Goal: Task Accomplishment & Management: Use online tool/utility

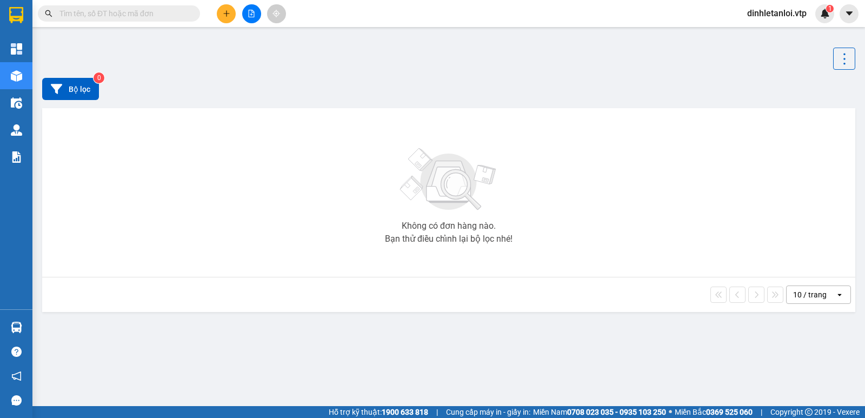
click at [141, 14] on input "text" at bounding box center [123, 14] width 128 height 12
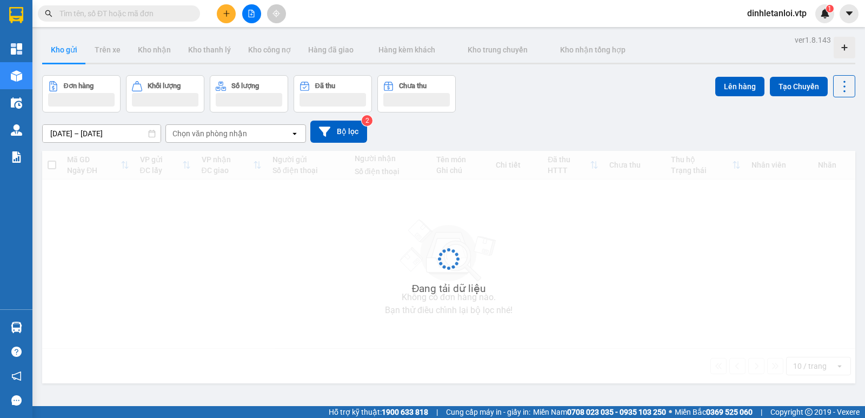
paste input "AS09250040"
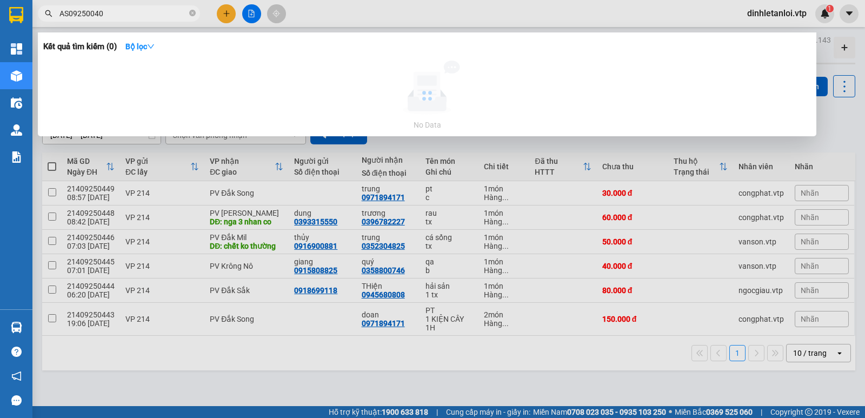
click at [141, 14] on input "AS09250040" at bounding box center [123, 14] width 128 height 12
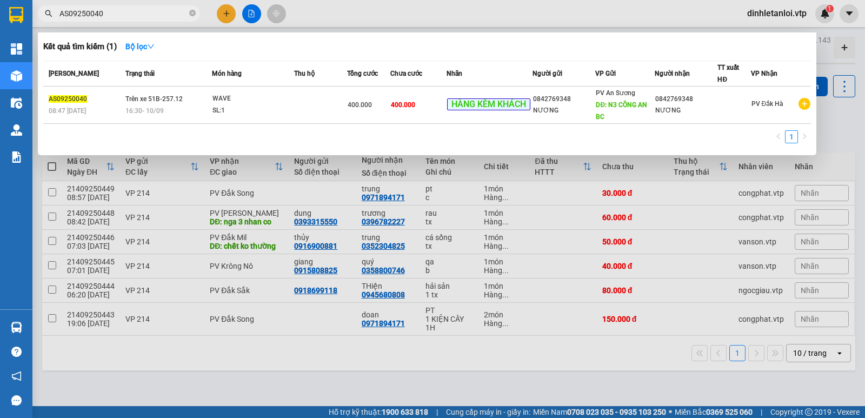
type input "AS09250040"
click at [854, 53] on div at bounding box center [432, 209] width 865 height 418
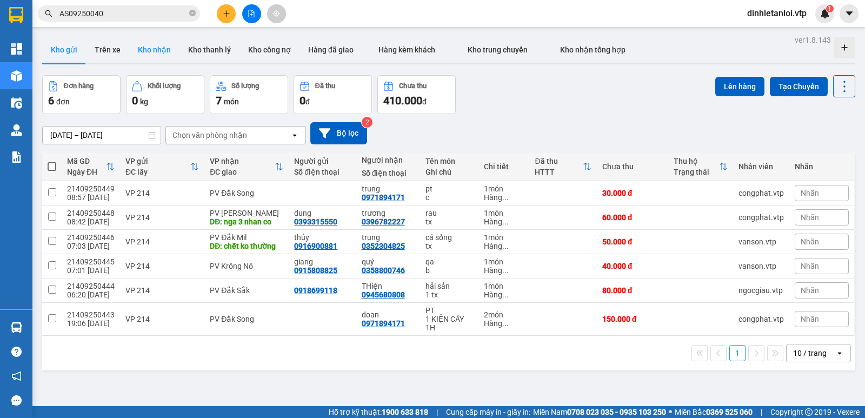
click at [153, 53] on button "Kho nhận" at bounding box center [154, 50] width 50 height 26
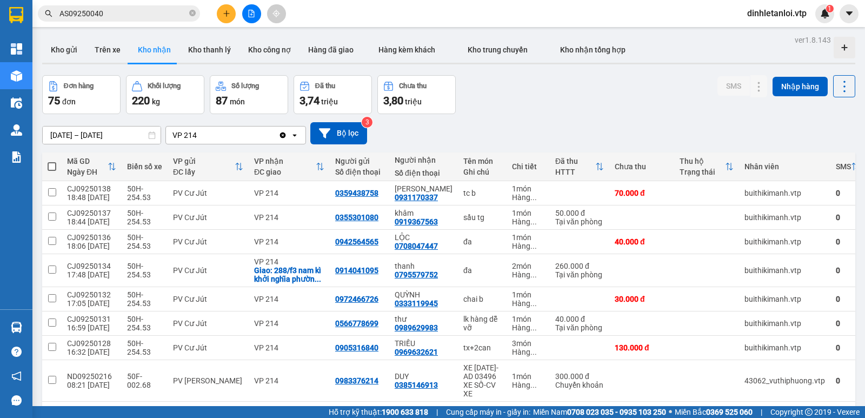
click at [174, 15] on input "AS09250040" at bounding box center [123, 14] width 128 height 12
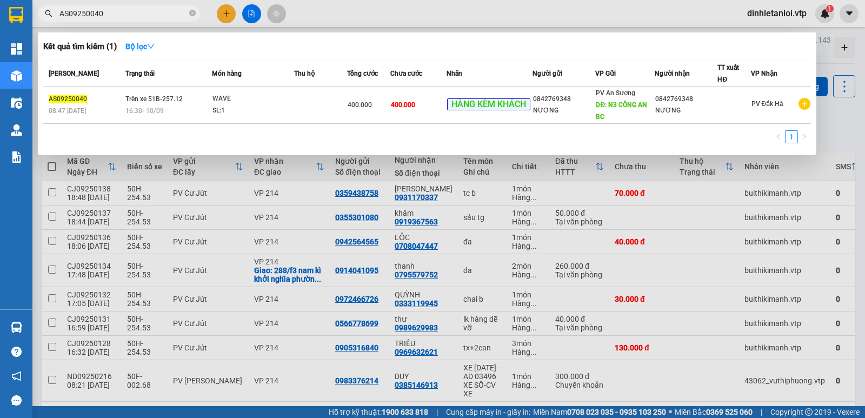
drag, startPoint x: 174, startPoint y: 15, endPoint x: 168, endPoint y: 30, distance: 16.3
click at [173, 22] on div "Kết quả tìm kiếm ( 1 ) Bộ lọc Mã ĐH Trạng thái Món hàng Thu hộ Tổng cước Chưa c…" at bounding box center [105, 13] width 211 height 19
click at [520, 4] on div at bounding box center [432, 209] width 865 height 418
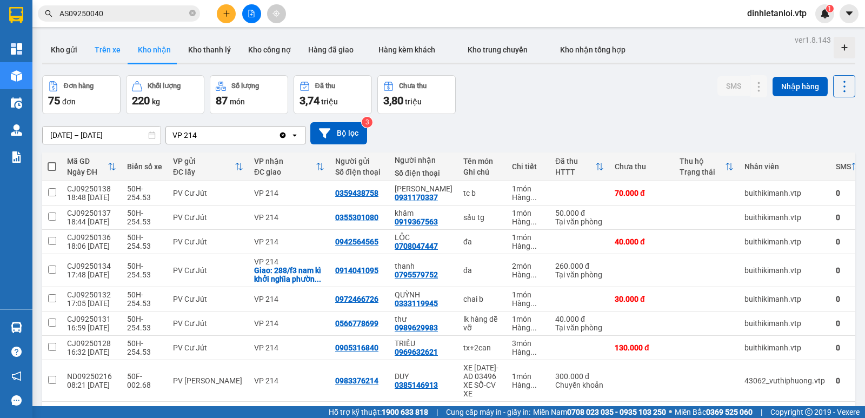
click at [116, 53] on button "Trên xe" at bounding box center [107, 50] width 43 height 26
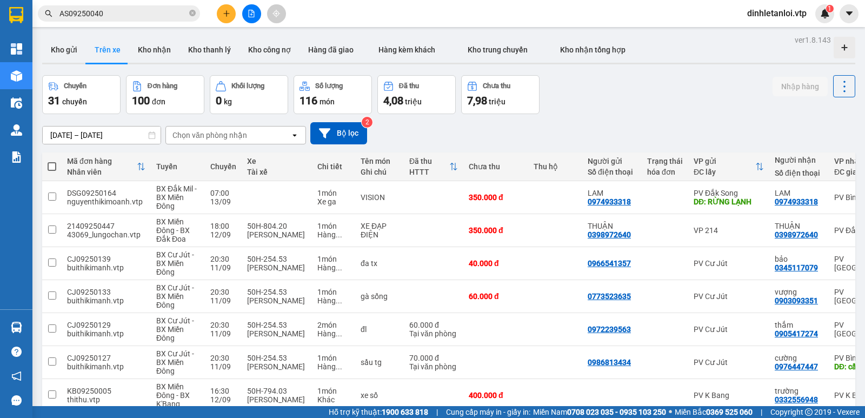
click at [247, 139] on div "Chọn văn phòng nhận" at bounding box center [228, 134] width 124 height 17
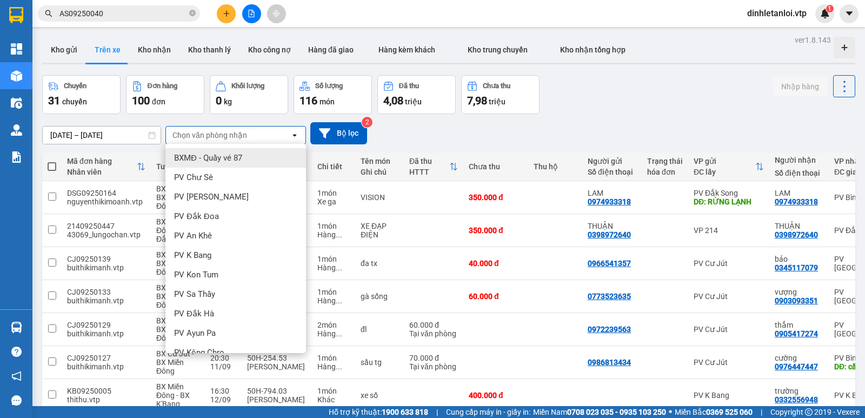
type input "d"
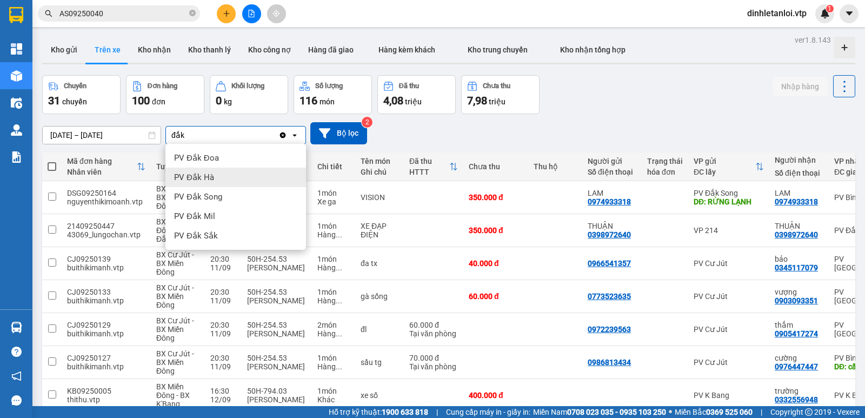
type input "đắk"
click at [220, 177] on div "PV Đắk Hà" at bounding box center [235, 176] width 140 height 19
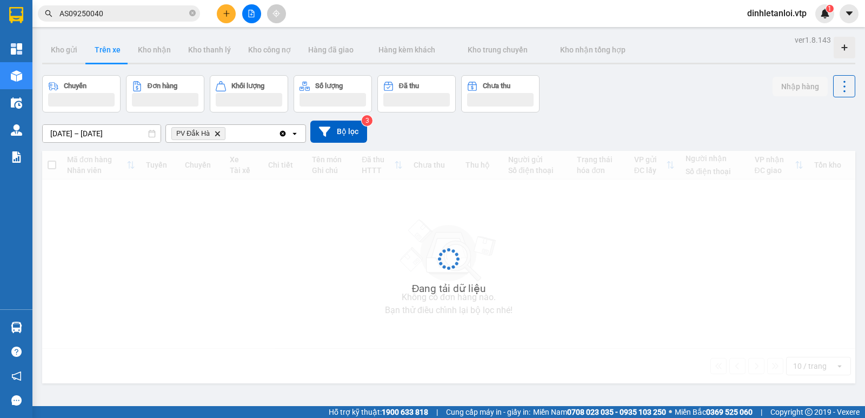
click at [154, 11] on input "AS09250040" at bounding box center [123, 14] width 128 height 12
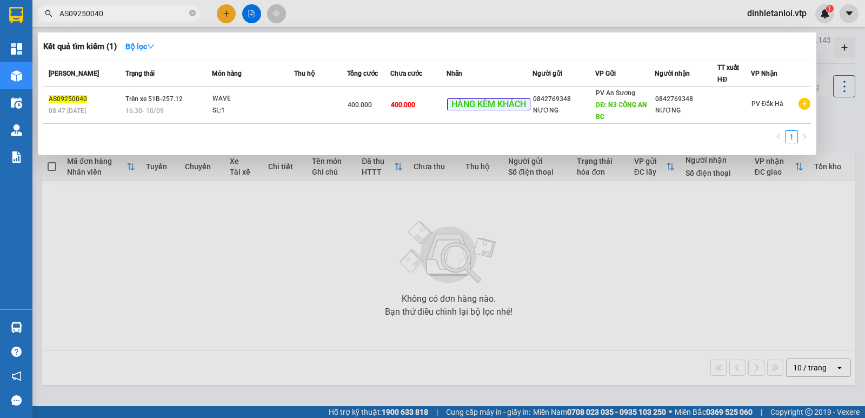
click at [113, 262] on div at bounding box center [432, 209] width 865 height 418
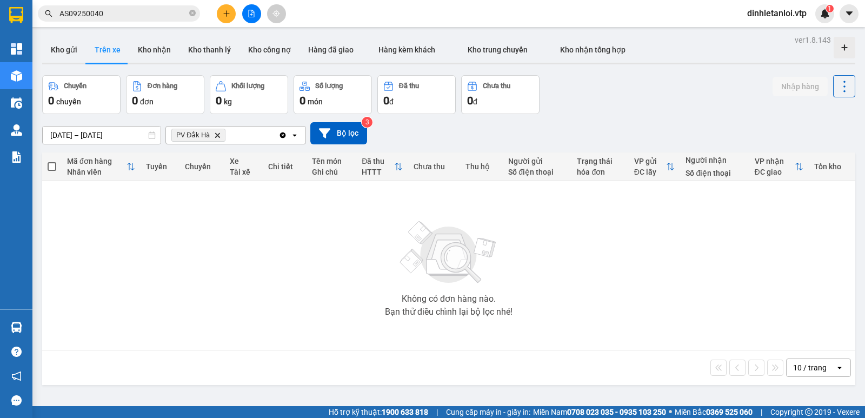
click at [166, 27] on main "ver 1.8.143 Kho gửi Trên xe Kho nhận Kho thanh lý Kho công nợ Hàng đã giao Hàng…" at bounding box center [432, 203] width 865 height 406
click at [166, 18] on input "AS09250040" at bounding box center [123, 14] width 128 height 12
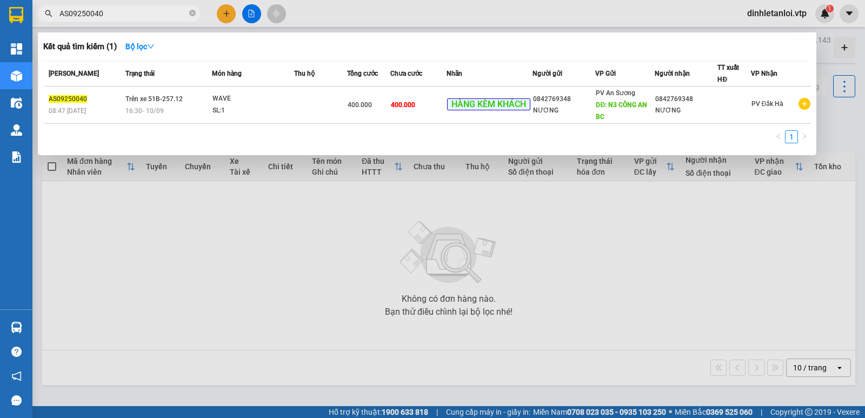
click at [125, 244] on div at bounding box center [432, 209] width 865 height 418
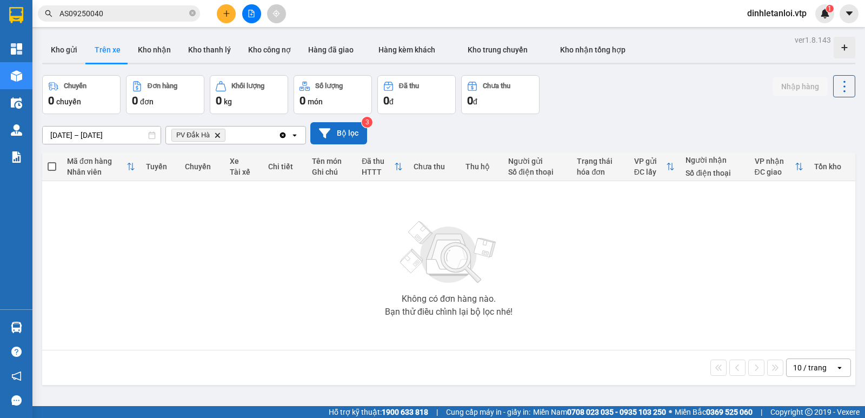
click at [337, 133] on button "Bộ lọc" at bounding box center [338, 133] width 57 height 22
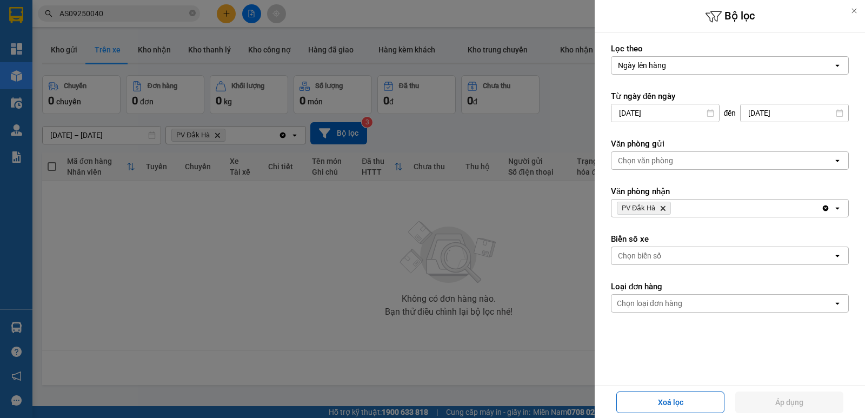
click at [117, 142] on div at bounding box center [432, 209] width 865 height 418
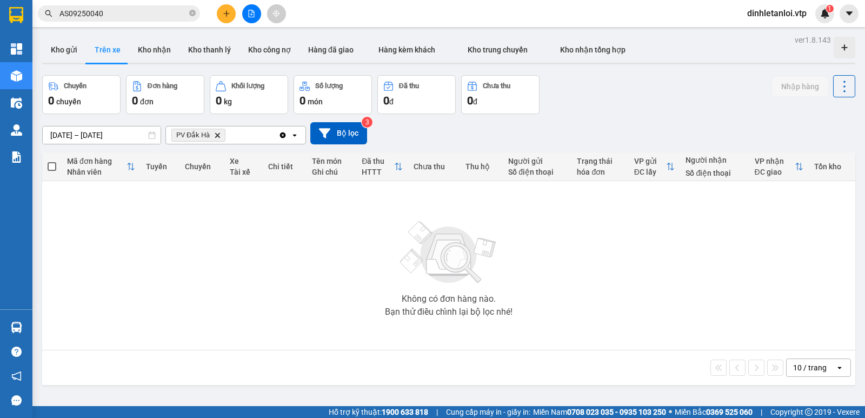
click at [135, 128] on input "[DATE] – [DATE]" at bounding box center [102, 134] width 118 height 17
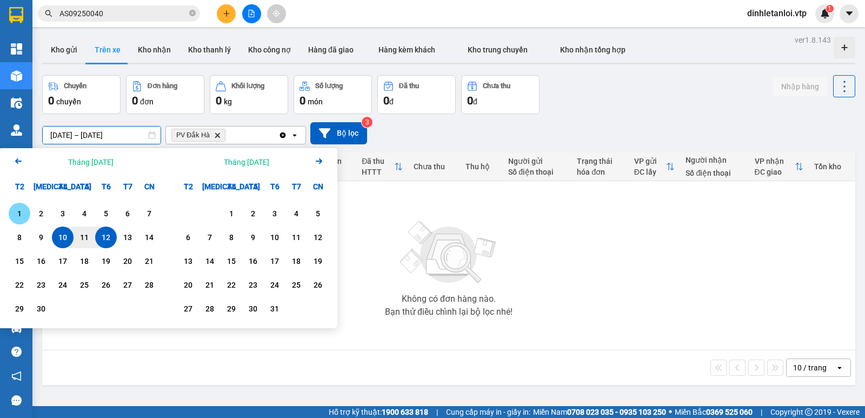
click at [21, 213] on div "1" at bounding box center [19, 213] width 15 height 13
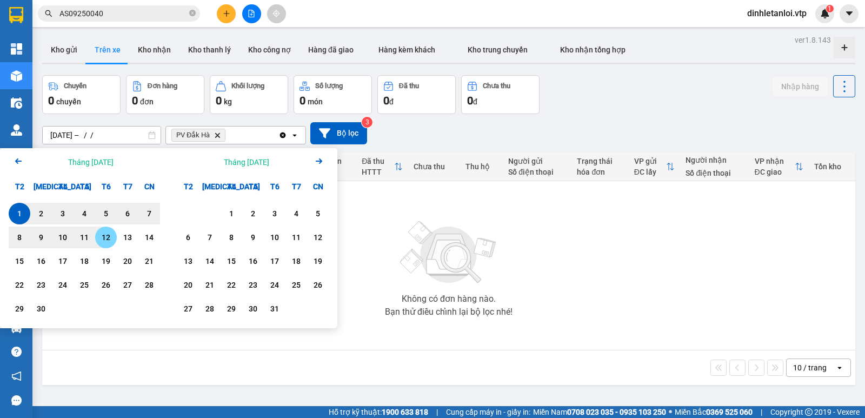
click at [106, 235] on div "12" at bounding box center [105, 237] width 15 height 13
type input "[DATE] – [DATE]"
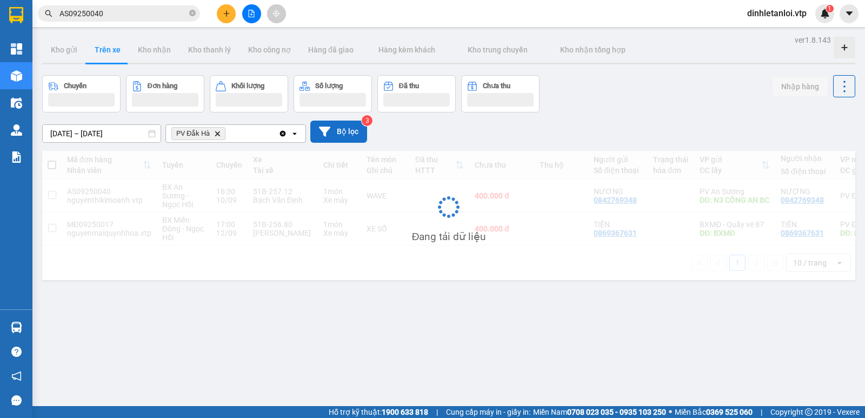
click at [354, 130] on button "Bộ lọc" at bounding box center [338, 131] width 57 height 22
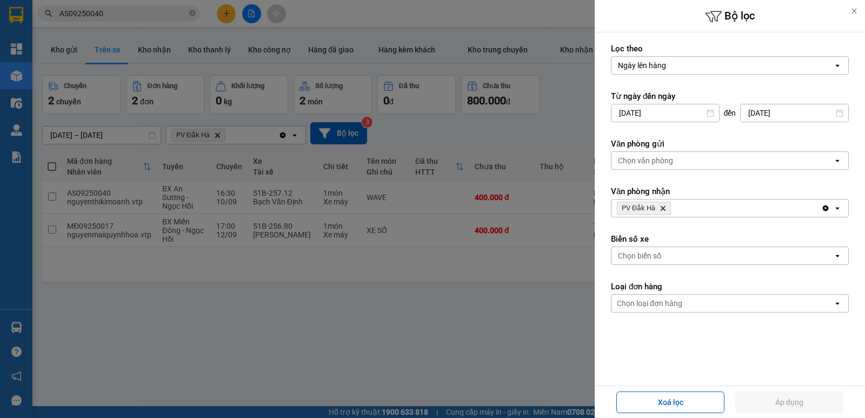
click at [703, 65] on div "Ngày lên hàng" at bounding box center [722, 65] width 222 height 17
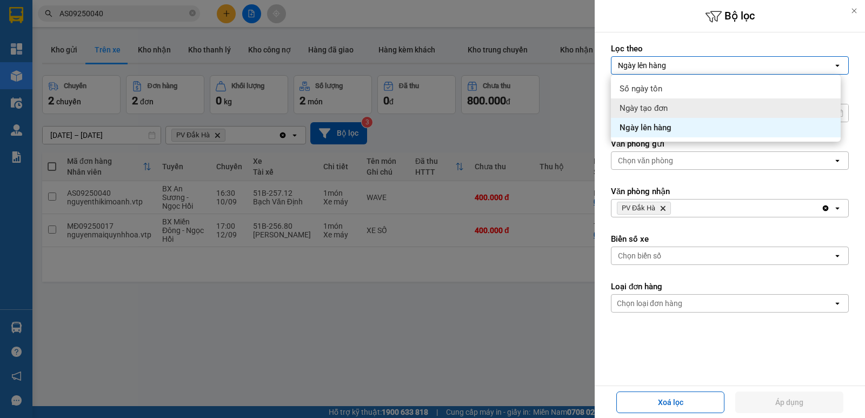
click at [654, 111] on span "Ngày tạo đơn" at bounding box center [643, 108] width 48 height 11
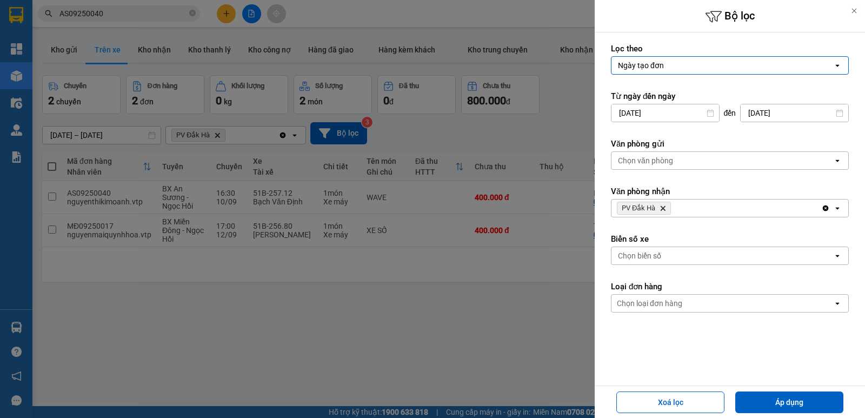
click at [353, 319] on div at bounding box center [432, 209] width 865 height 418
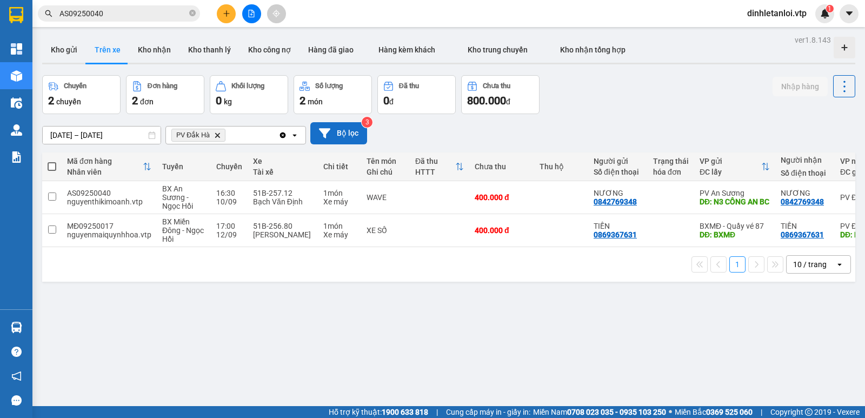
click at [350, 130] on button "Bộ lọc" at bounding box center [338, 133] width 57 height 22
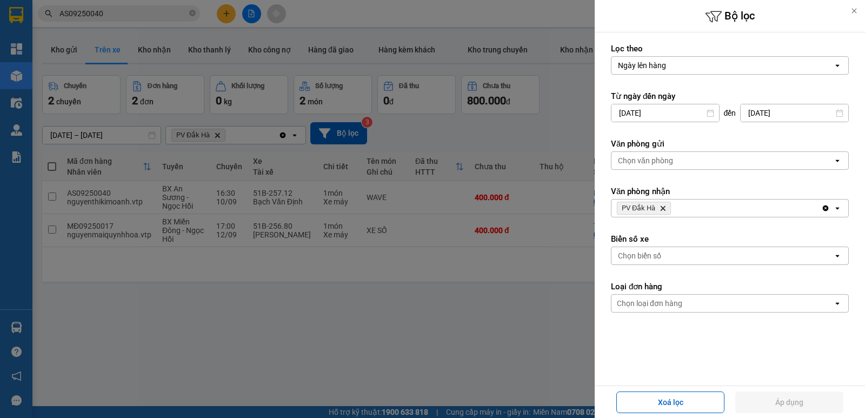
click at [734, 66] on div "Ngày lên hàng" at bounding box center [722, 65] width 222 height 17
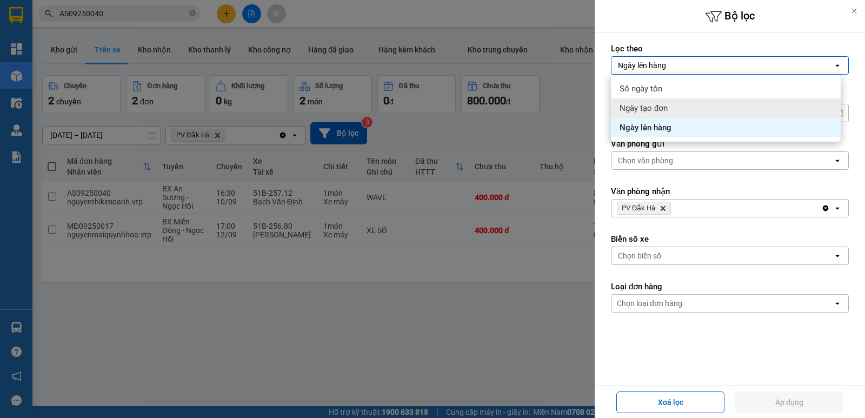
click at [680, 104] on div "Ngày tạo đơn" at bounding box center [726, 107] width 230 height 19
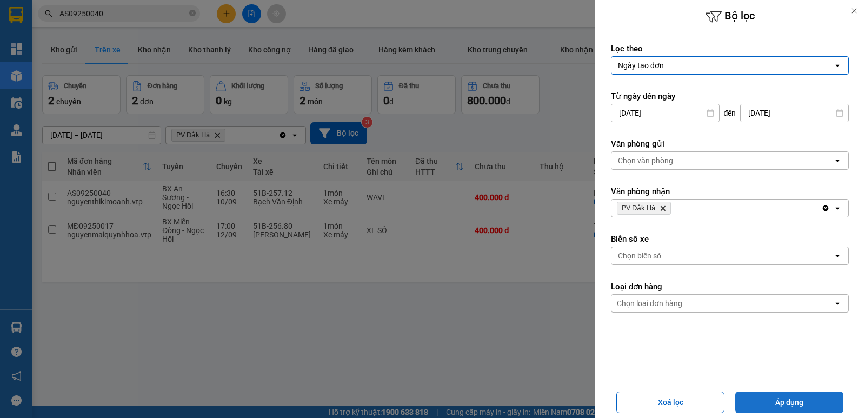
click at [789, 394] on button "Áp dụng" at bounding box center [789, 402] width 108 height 22
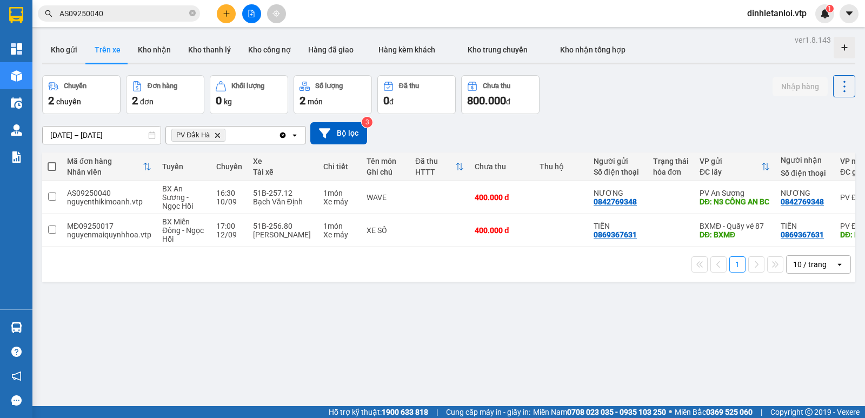
click at [109, 6] on span "AS09250040" at bounding box center [119, 13] width 162 height 16
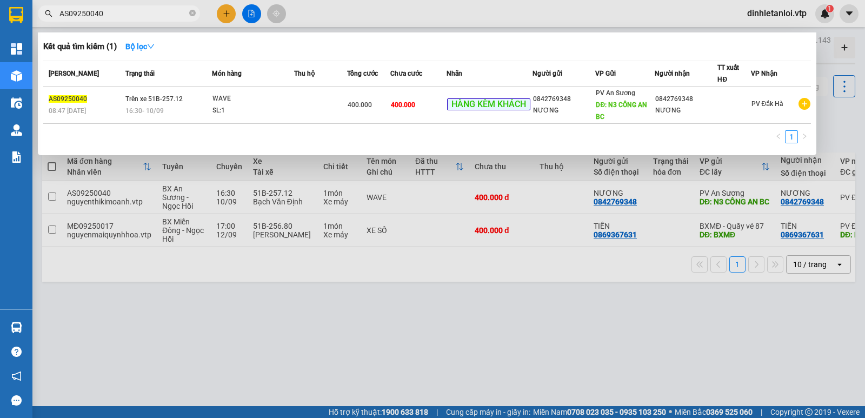
click at [108, 10] on input "AS09250040" at bounding box center [123, 14] width 128 height 12
click at [602, 399] on div at bounding box center [432, 209] width 865 height 418
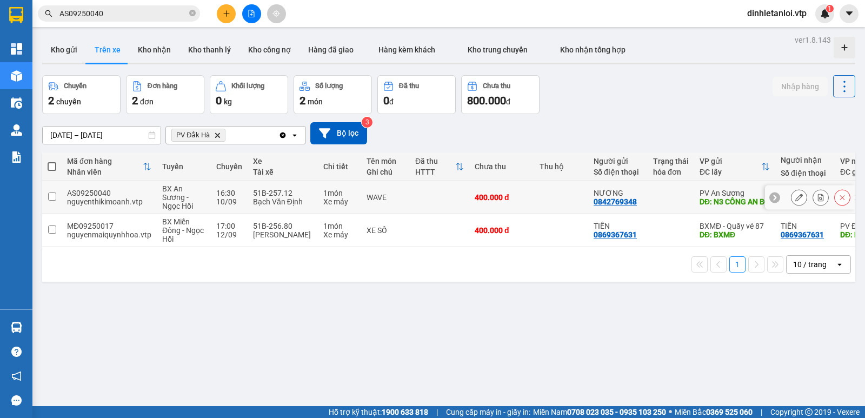
click at [54, 195] on input "checkbox" at bounding box center [52, 196] width 8 height 8
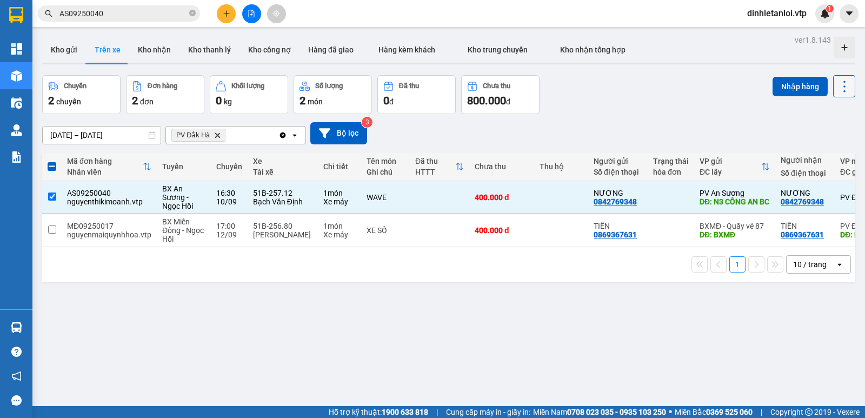
click at [843, 93] on icon at bounding box center [843, 86] width 15 height 15
click at [816, 126] on li "Xóa hoàn toàn" at bounding box center [813, 134] width 89 height 19
click at [836, 92] on icon at bounding box center [843, 86] width 15 height 15
click at [809, 136] on span "Xóa hoàn toàn" at bounding box center [824, 135] width 50 height 11
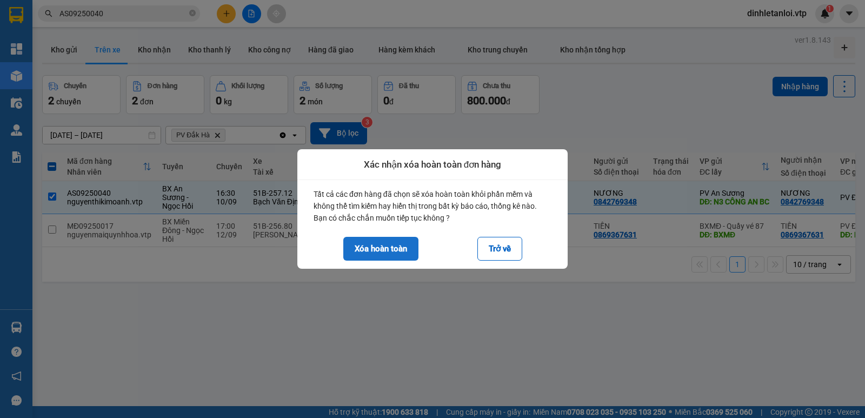
click at [398, 250] on button "Xóa hoàn toàn" at bounding box center [380, 249] width 75 height 24
checkbox input "false"
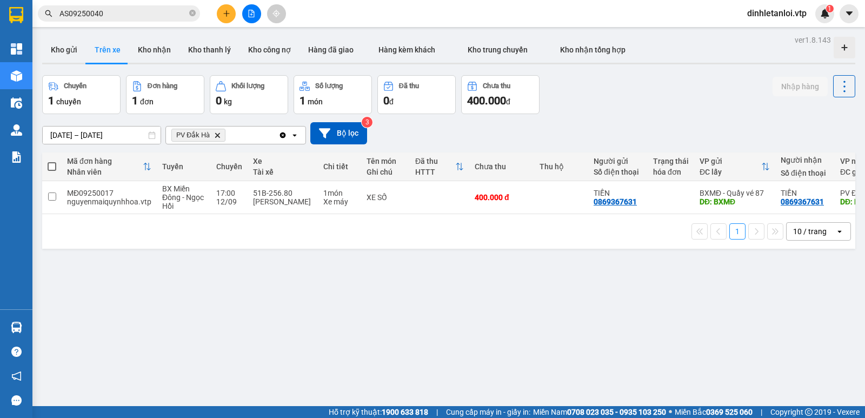
click at [158, 11] on input "AS09250040" at bounding box center [123, 14] width 128 height 12
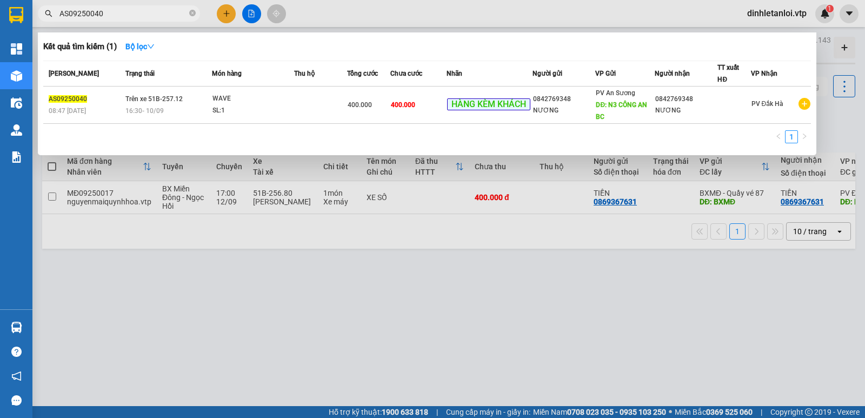
click at [158, 11] on input "AS09250040" at bounding box center [123, 14] width 128 height 12
click at [189, 6] on span "AS09250040" at bounding box center [119, 13] width 162 height 16
click at [193, 10] on span at bounding box center [192, 14] width 6 height 10
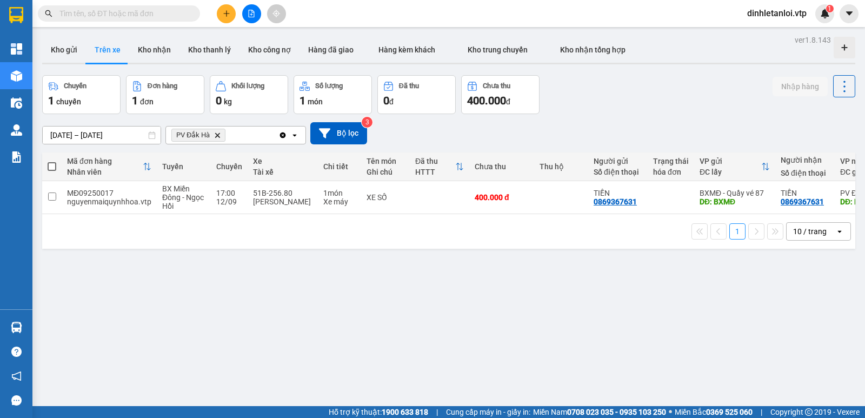
click at [159, 19] on input "text" at bounding box center [123, 14] width 128 height 12
paste input "AS09250040"
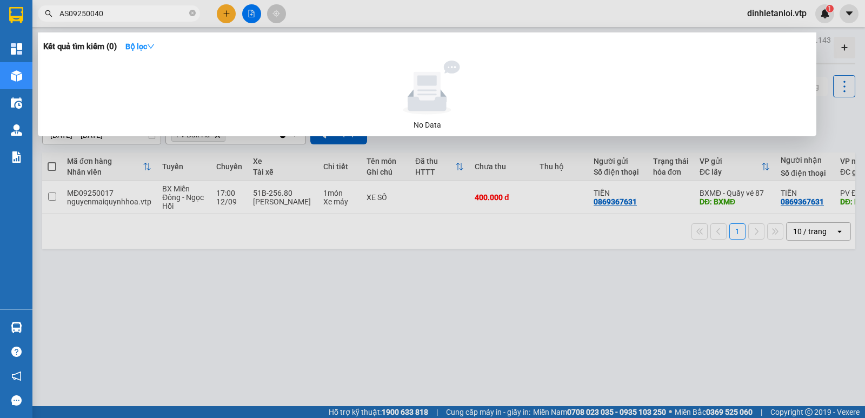
type input "AS09250040"
click at [162, 240] on div at bounding box center [432, 209] width 865 height 418
click at [137, 6] on span "AS09250040" at bounding box center [119, 13] width 162 height 16
click at [270, 374] on div at bounding box center [432, 209] width 865 height 418
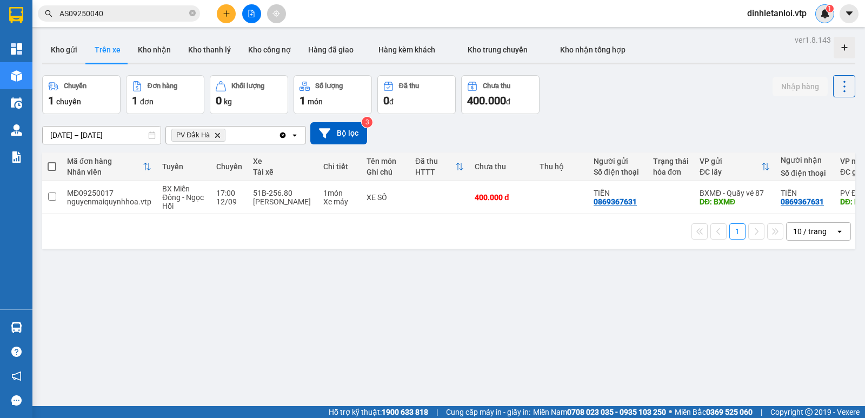
click at [829, 14] on img at bounding box center [825, 14] width 10 height 10
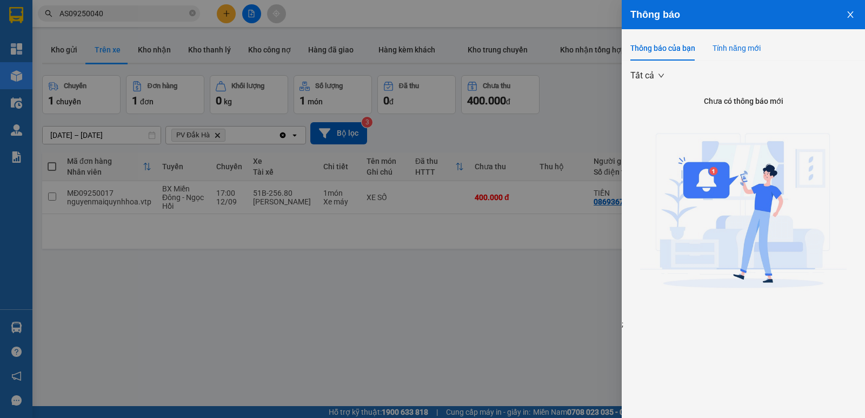
click at [737, 50] on div "Tính năng mới" at bounding box center [736, 48] width 48 height 12
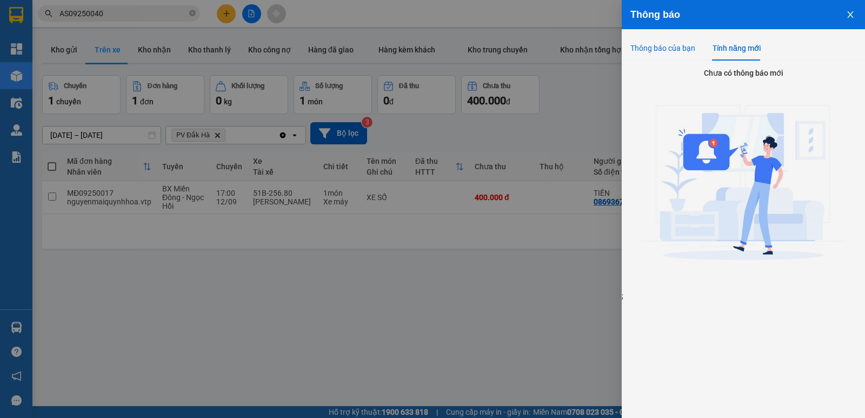
click at [674, 52] on div "Thông báo của bạn" at bounding box center [662, 48] width 65 height 12
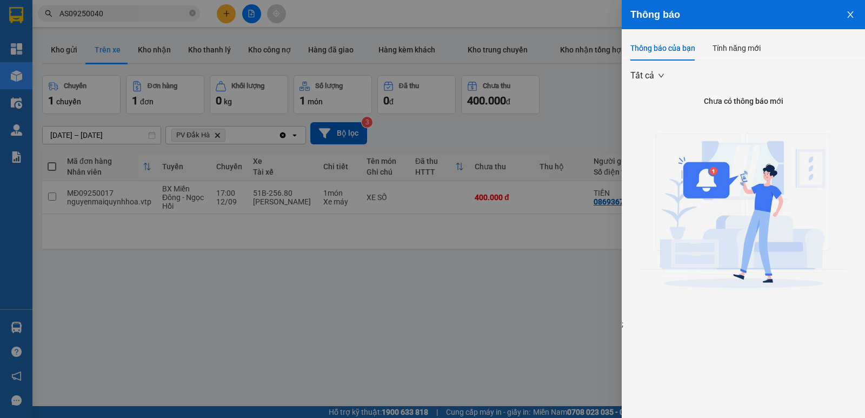
click at [850, 18] on icon "close" at bounding box center [850, 14] width 9 height 9
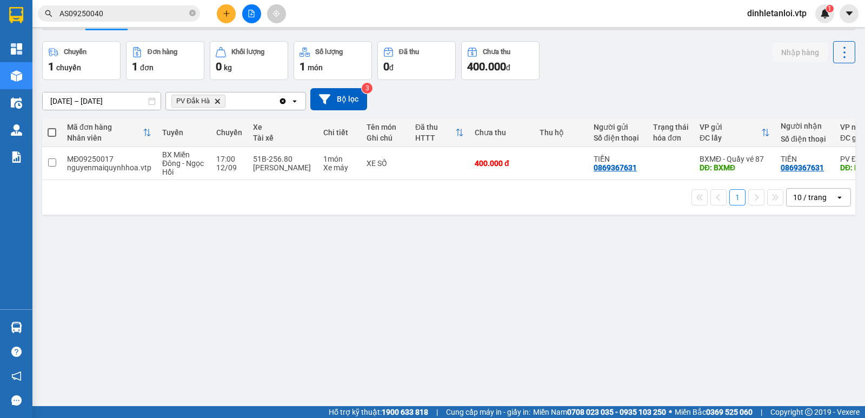
scroll to position [50, 0]
